Goal: Transaction & Acquisition: Purchase product/service

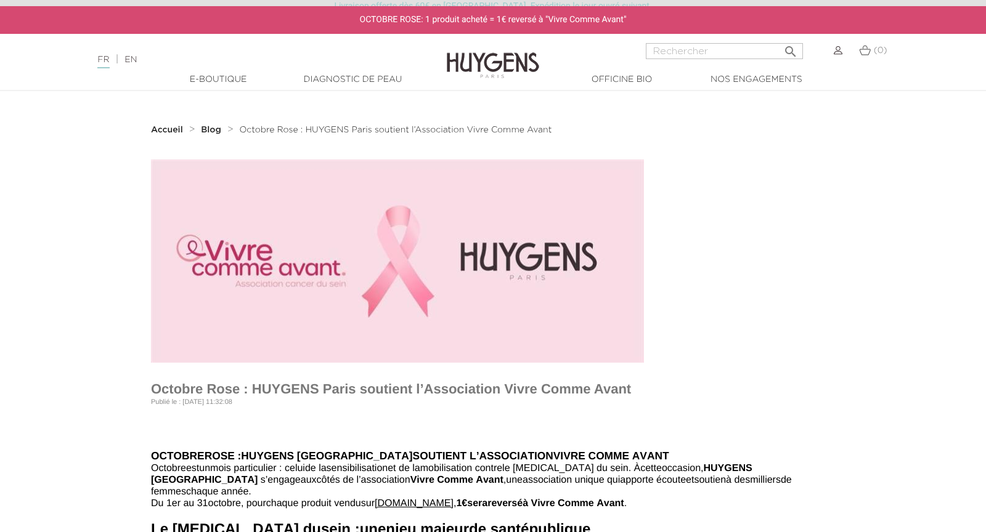
click at [675, 49] on input "Rechercher" at bounding box center [724, 51] width 157 height 16
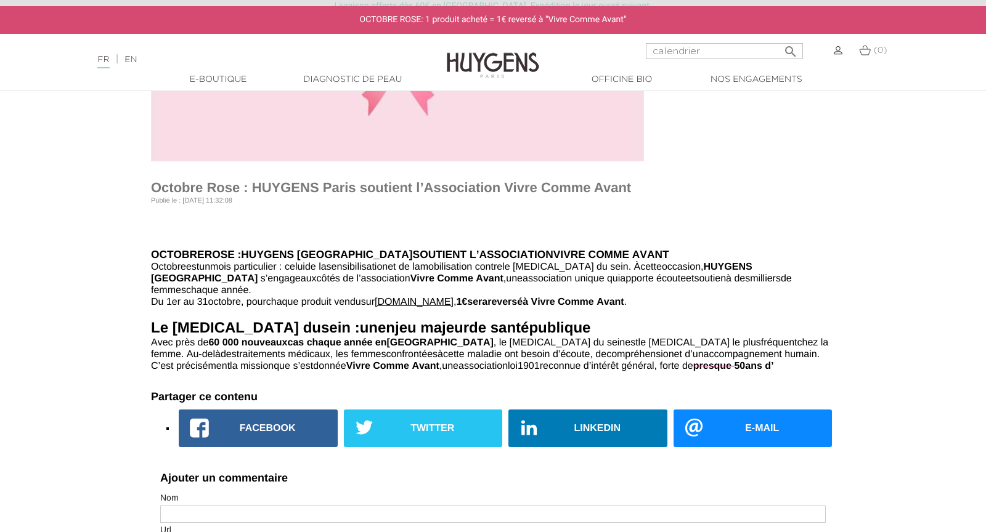
type input "calendrier"
click at [779, 39] on button " Rechercher" at bounding box center [790, 47] width 22 height 17
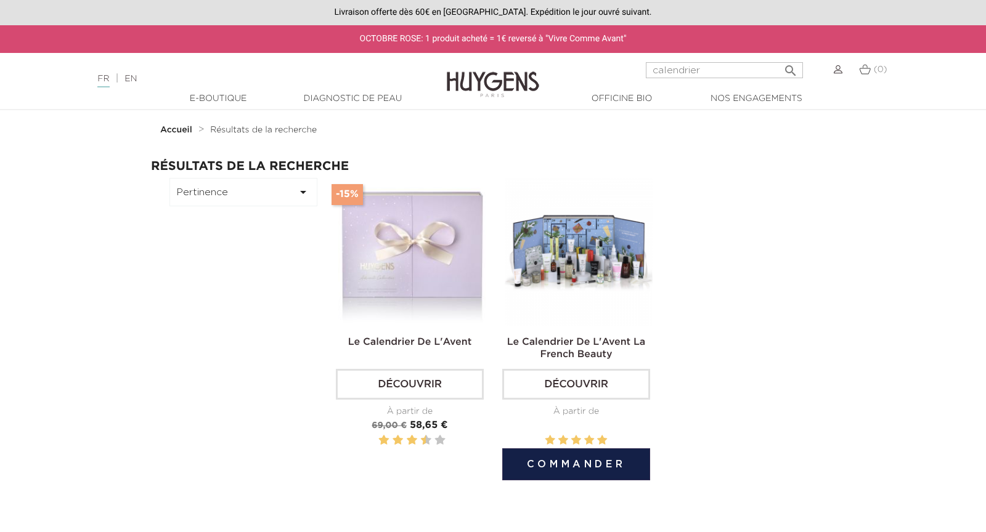
click at [575, 247] on img at bounding box center [579, 252] width 148 height 148
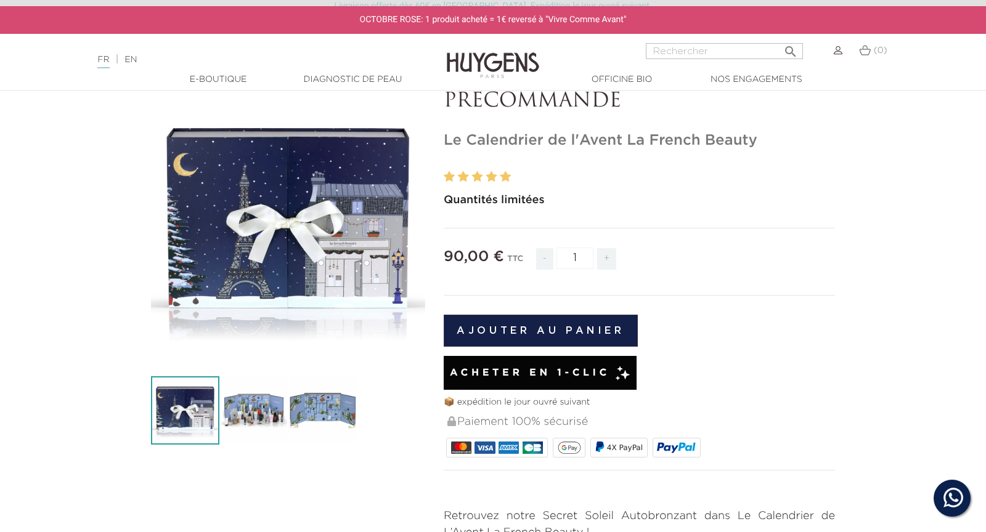
scroll to position [90, 0]
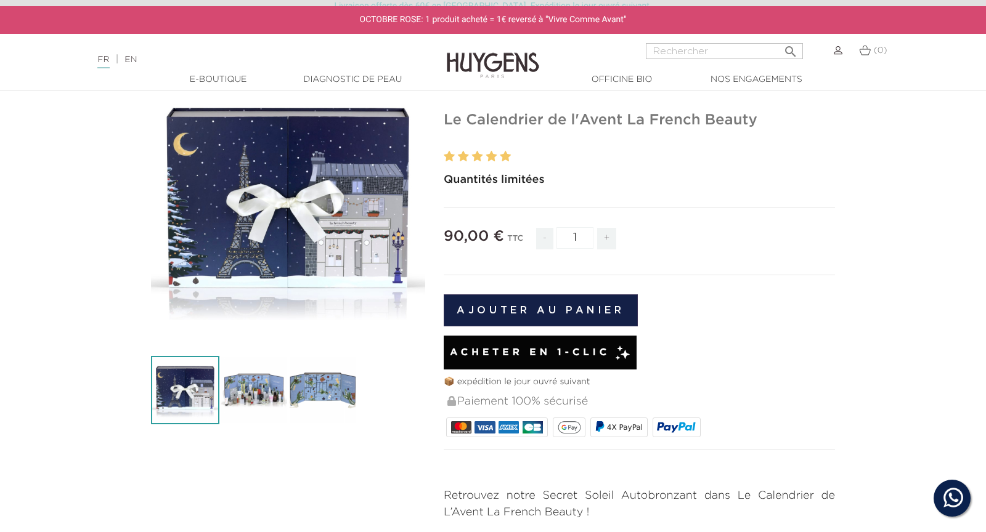
click at [319, 382] on img at bounding box center [322, 390] width 68 height 68
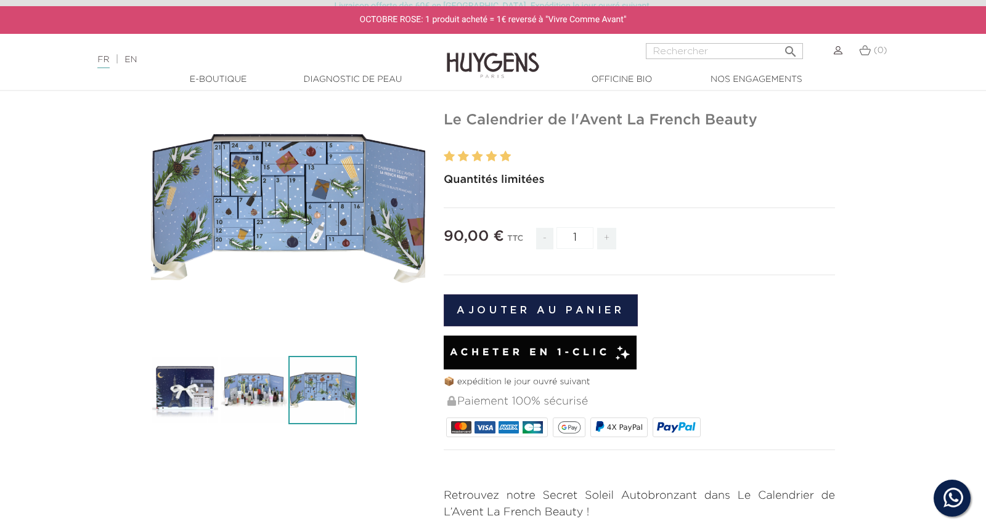
click at [234, 382] on img at bounding box center [253, 390] width 68 height 68
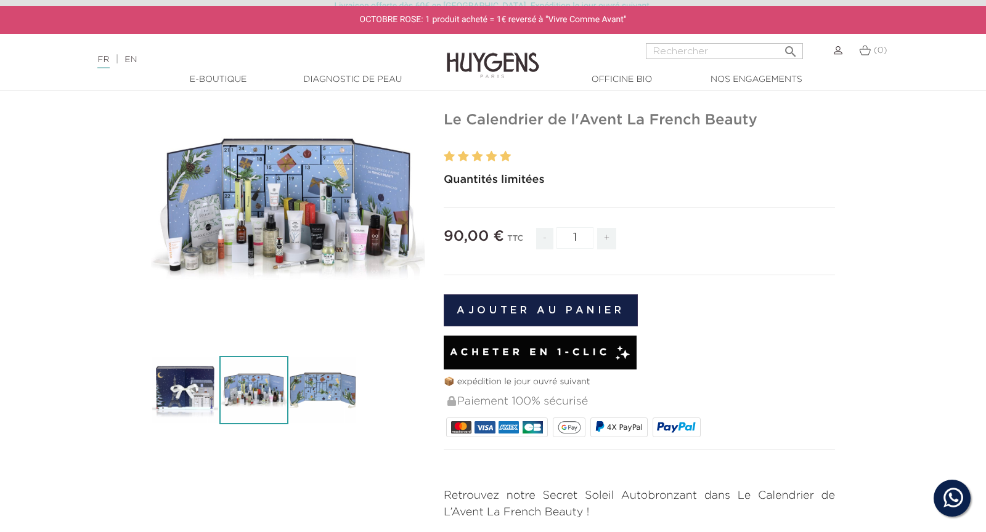
click at [225, 81] on link "  E-Boutique" at bounding box center [217, 79] width 123 height 13
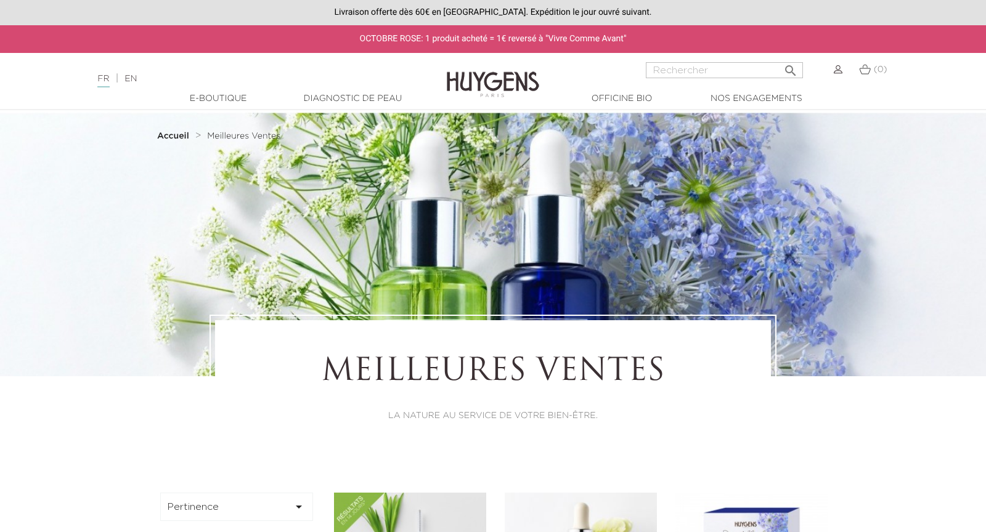
click at [486, 86] on img at bounding box center [493, 75] width 92 height 47
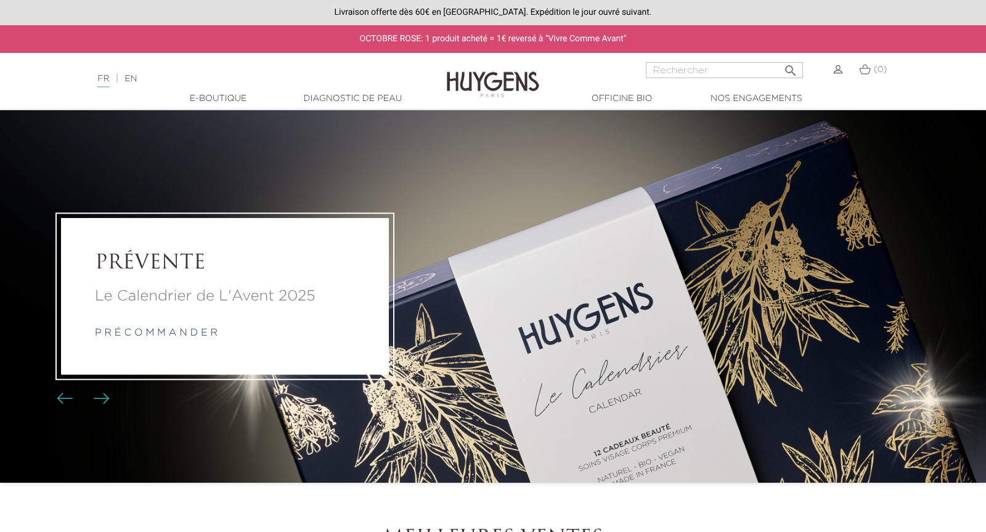
click at [173, 339] on p "p r é c o m m a n d e r" at bounding box center [225, 333] width 260 height 15
click at [174, 335] on link "p r é c o m m a n d e r" at bounding box center [156, 333] width 123 height 10
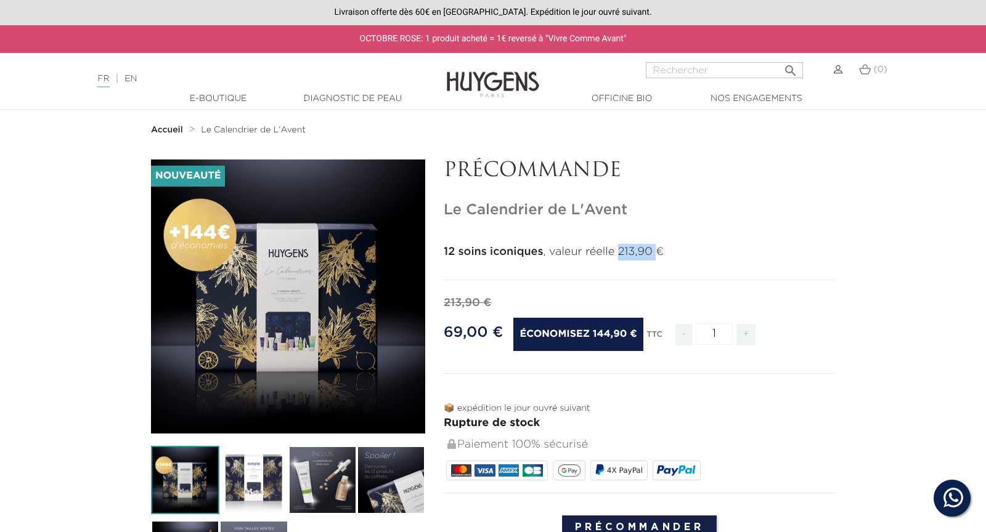
drag, startPoint x: 620, startPoint y: 250, endPoint x: 659, endPoint y: 250, distance: 38.8
click at [659, 250] on p "12 soins iconiques , valeur réelle 213,90 €" at bounding box center [639, 252] width 391 height 17
copy p "213,90"
drag, startPoint x: 438, startPoint y: 335, endPoint x: 497, endPoint y: 338, distance: 59.2
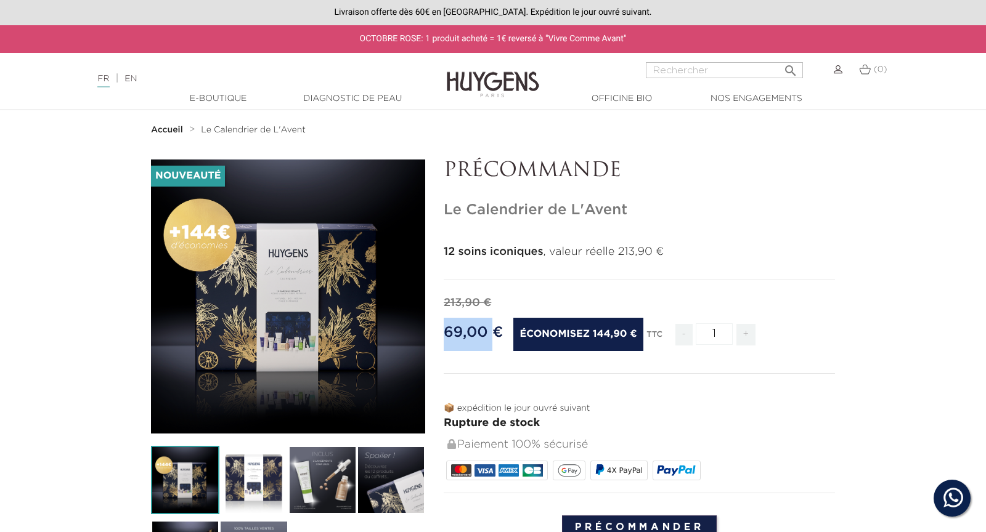
copy span "69,00"
